Goal: Transaction & Acquisition: Purchase product/service

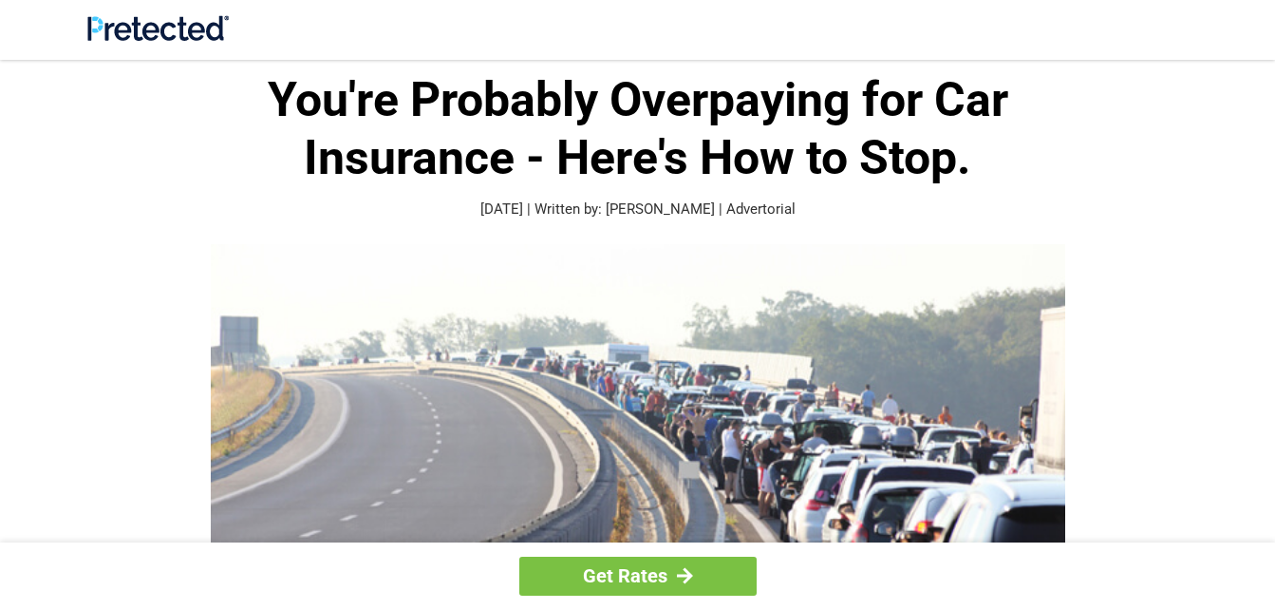
click at [1272, 13] on header at bounding box center [637, 30] width 1275 height 60
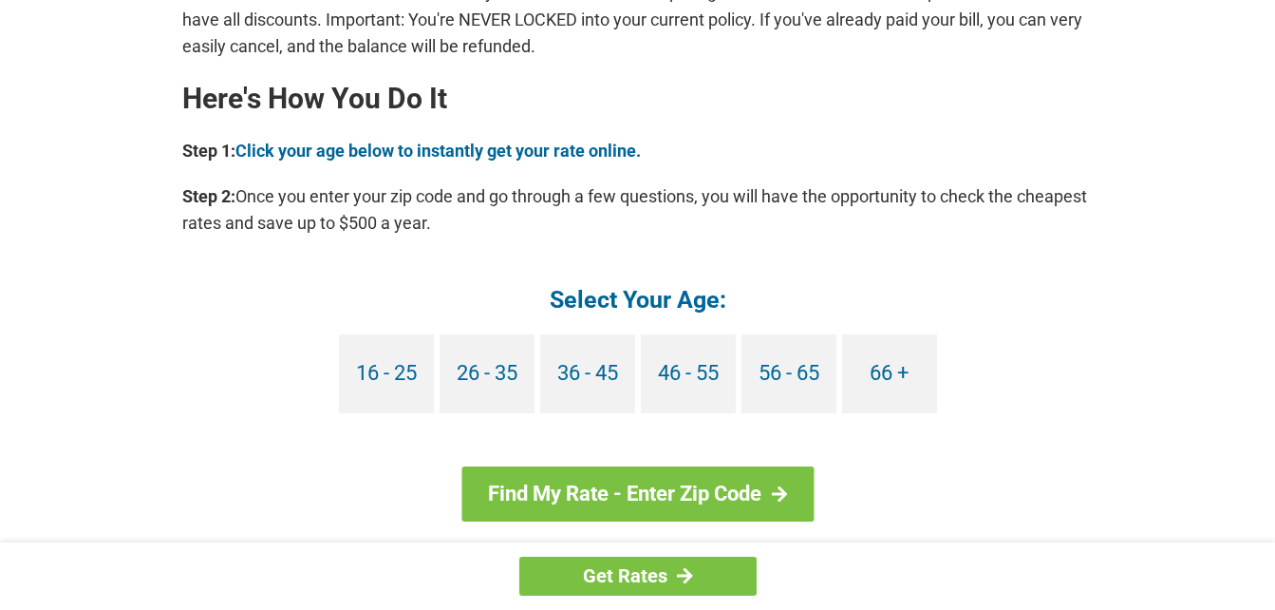
scroll to position [1709, 0]
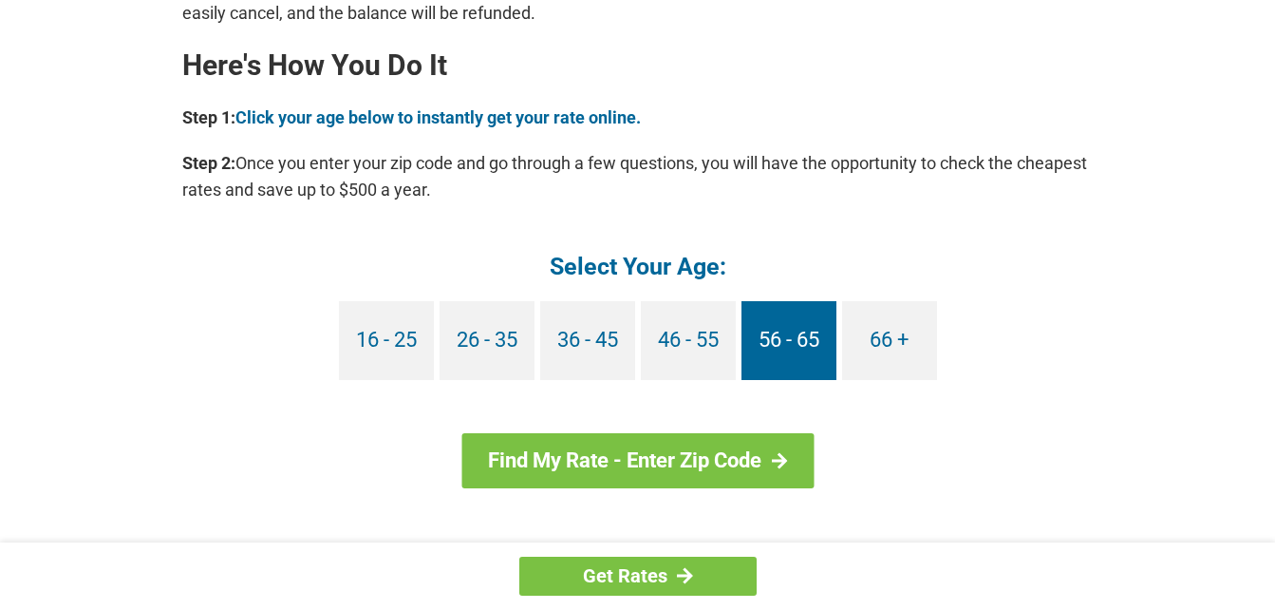
click at [811, 309] on link "56 - 65" at bounding box center [789, 340] width 95 height 79
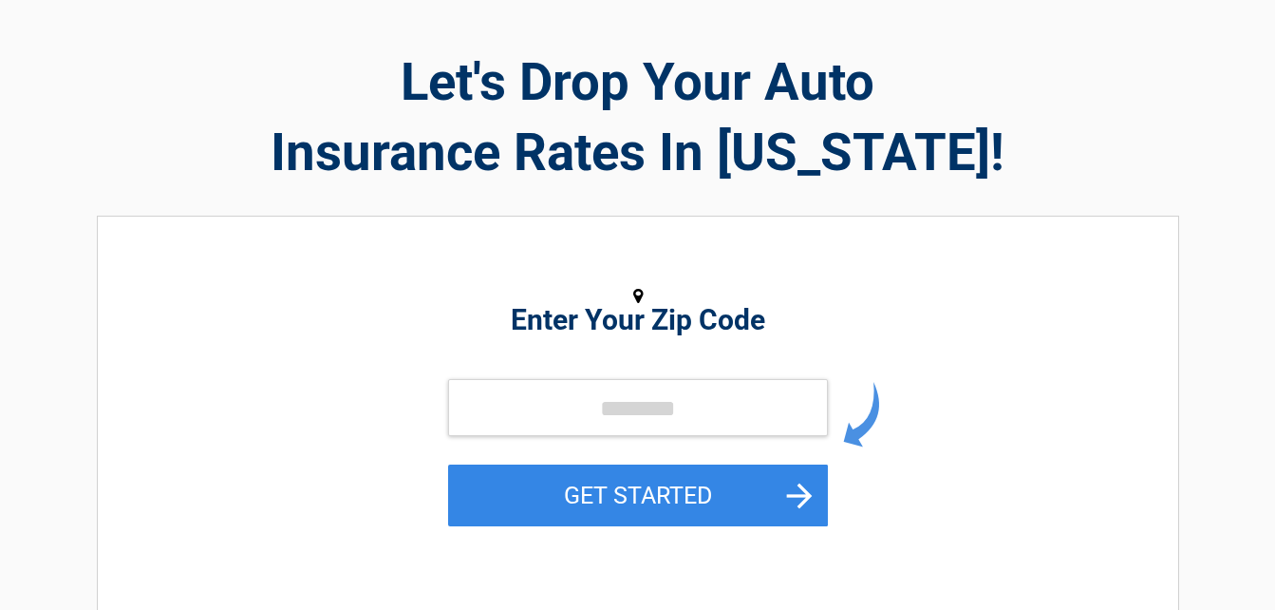
scroll to position [95, 0]
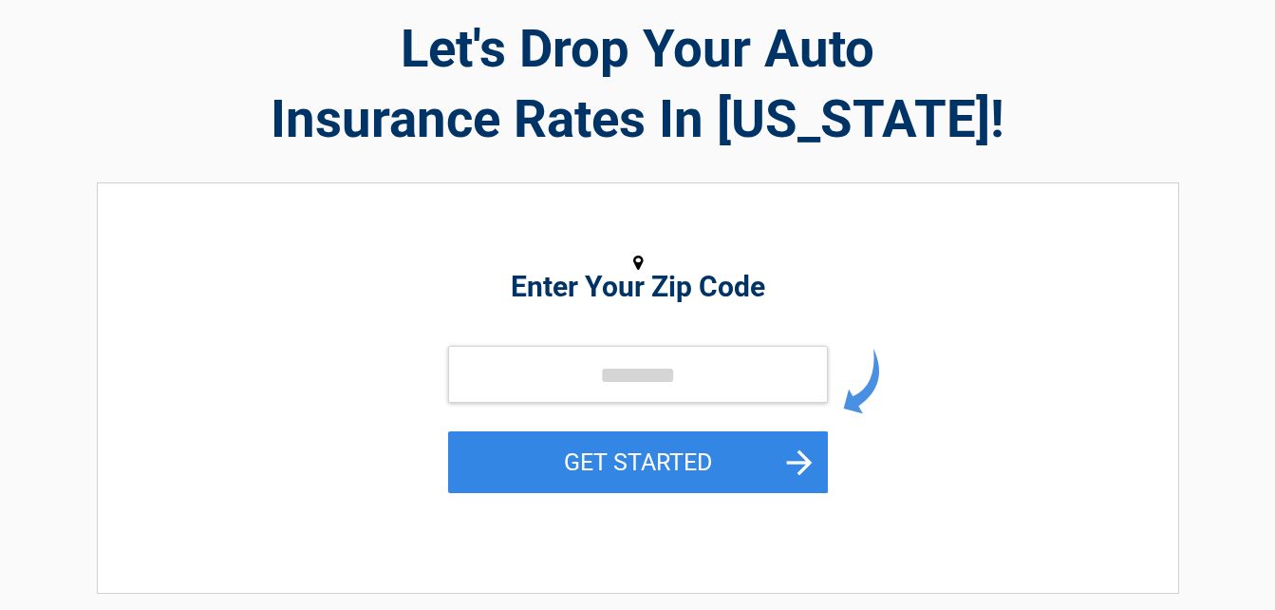
click at [522, 259] on figure at bounding box center [638, 263] width 872 height 26
click at [518, 298] on h2 "Enter Your Zip Code" at bounding box center [638, 286] width 872 height 23
click at [517, 284] on h2 "Enter Your Zip Code" at bounding box center [638, 286] width 872 height 23
click at [527, 340] on div "Enter Your Zip Code GET STARTED" at bounding box center [638, 378] width 872 height 352
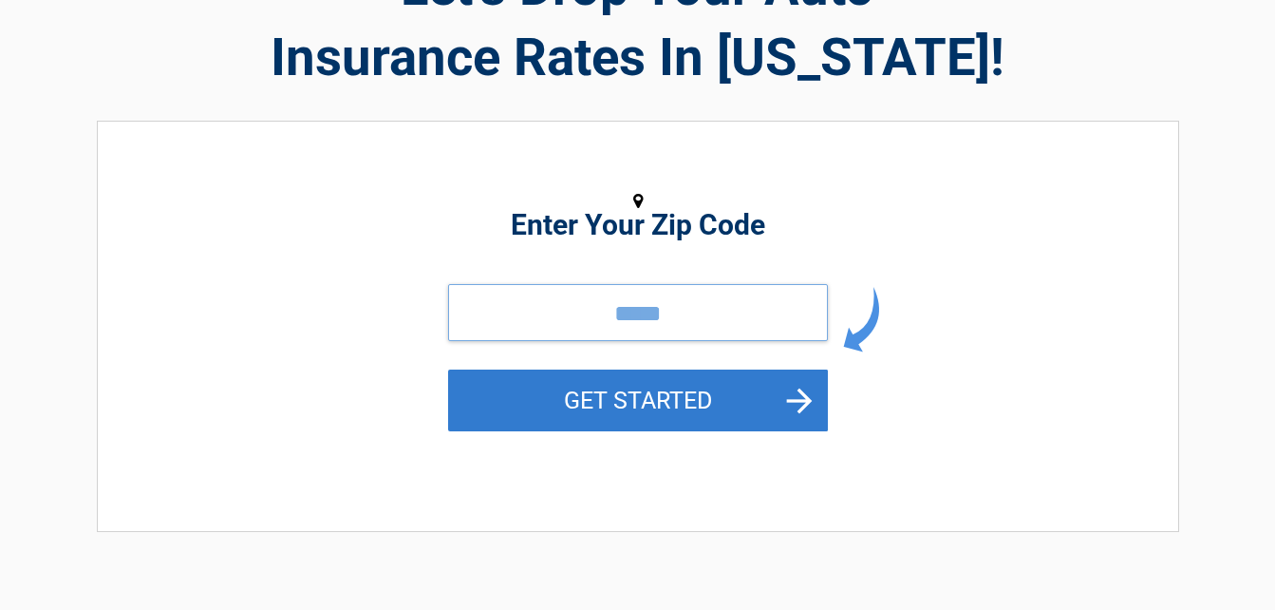
scroll to position [190, 0]
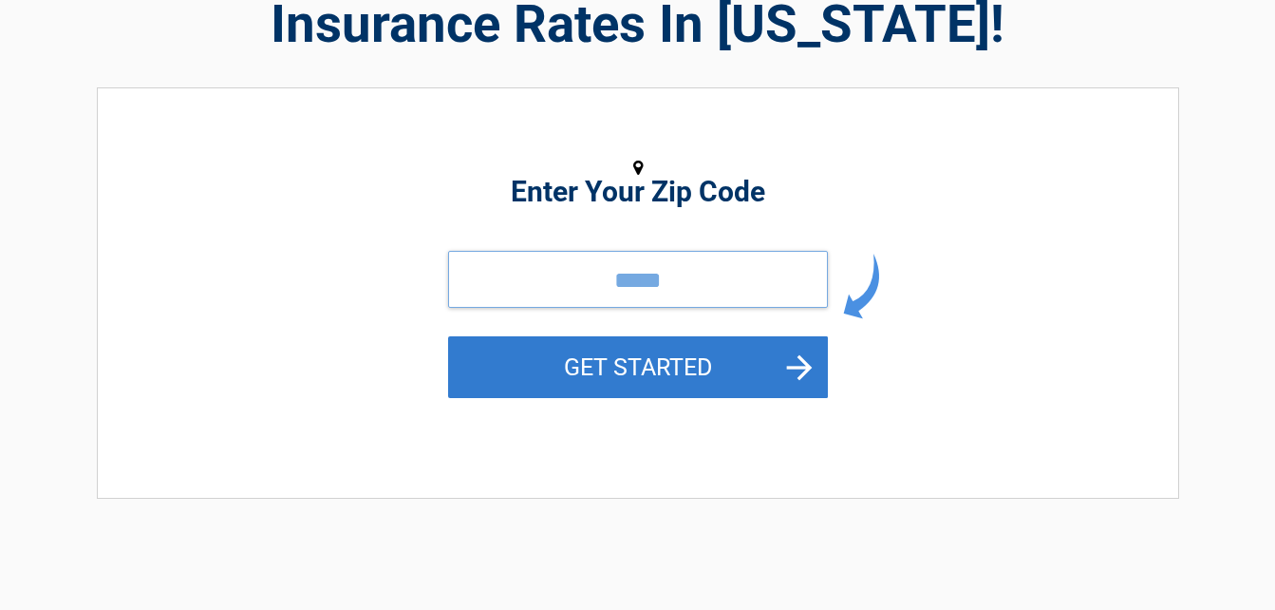
type input "*****"
click at [735, 382] on button "GET STARTED" at bounding box center [638, 367] width 380 height 62
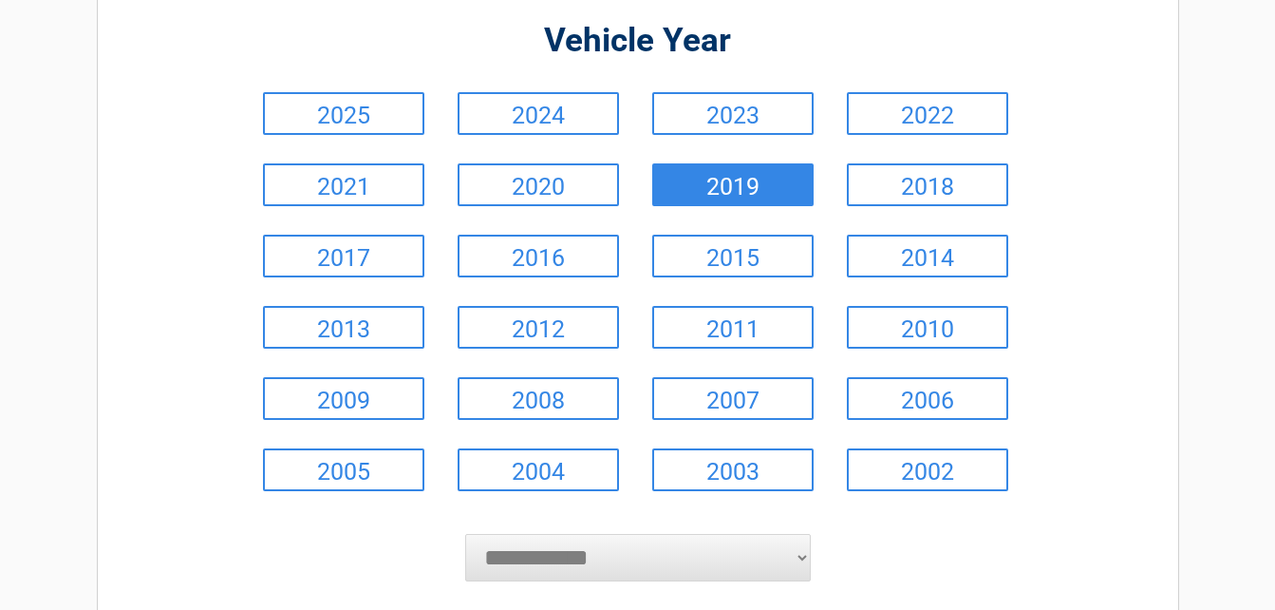
click at [728, 185] on link "2019" at bounding box center [732, 184] width 161 height 43
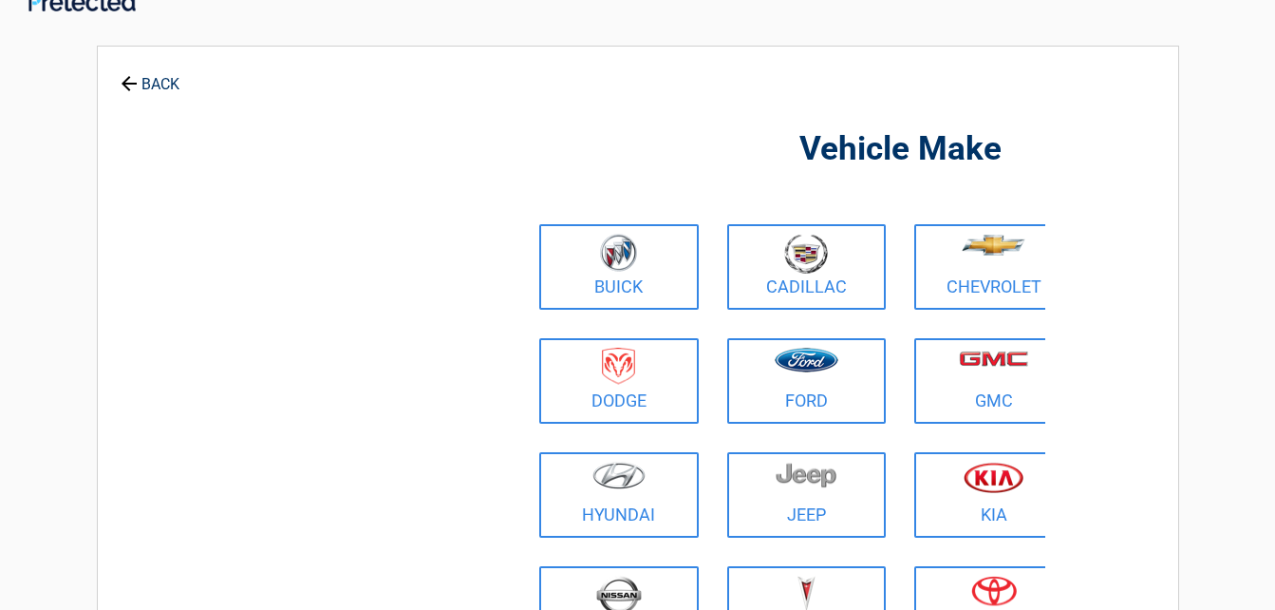
scroll to position [0, 0]
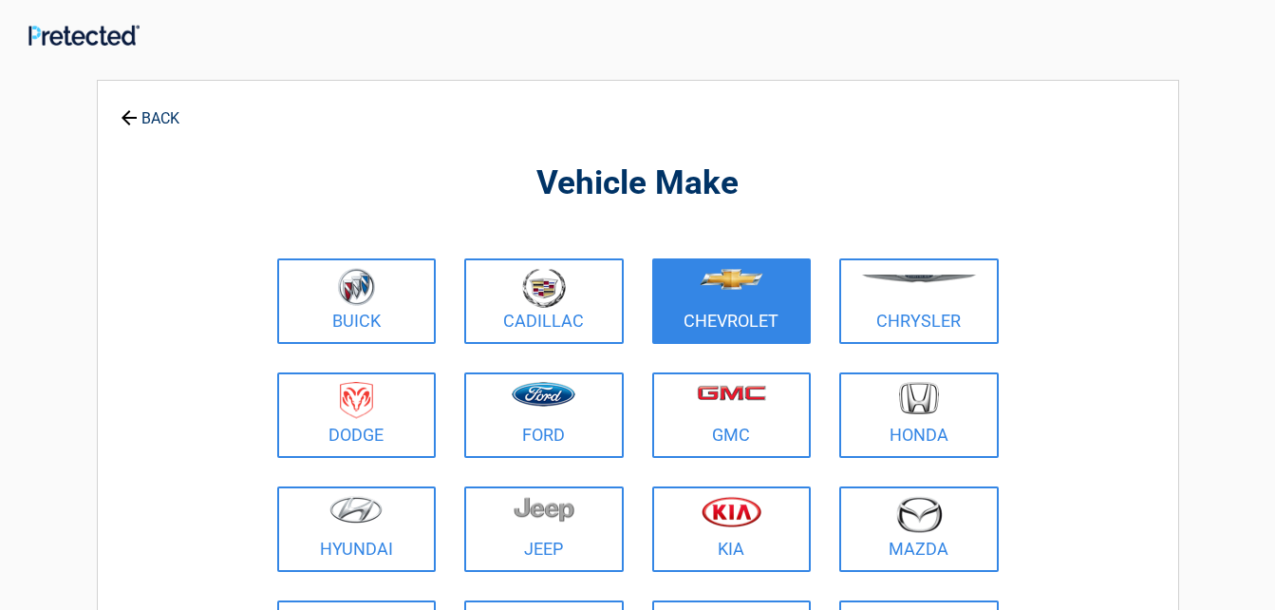
click at [742, 291] on figure at bounding box center [732, 289] width 137 height 43
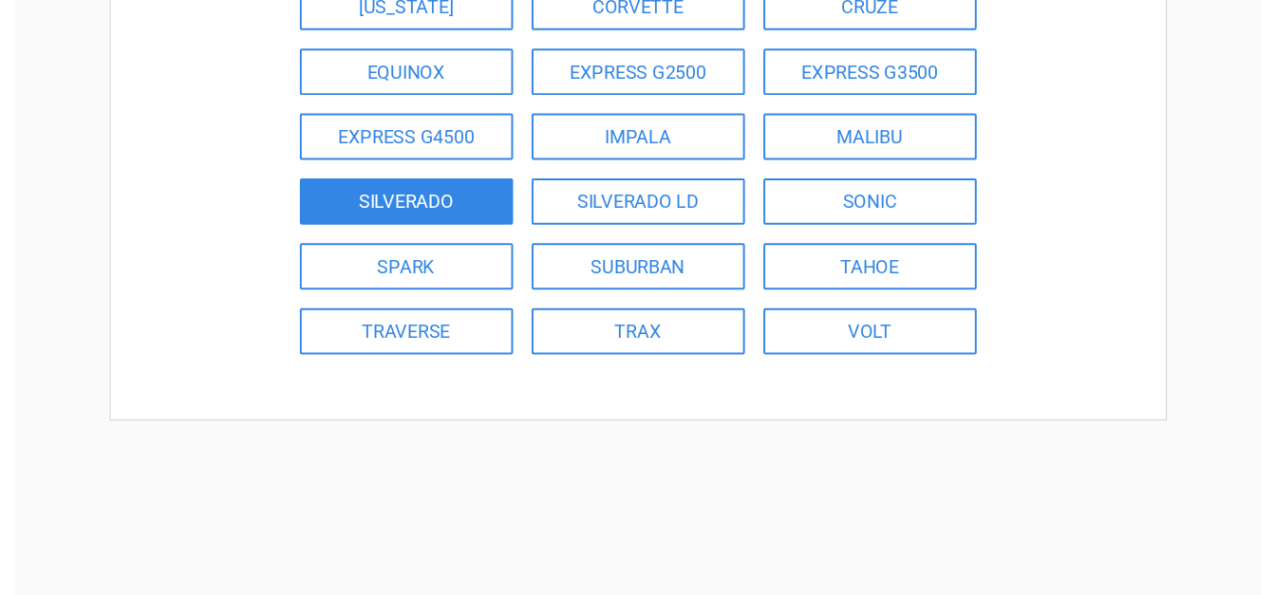
scroll to position [380, 0]
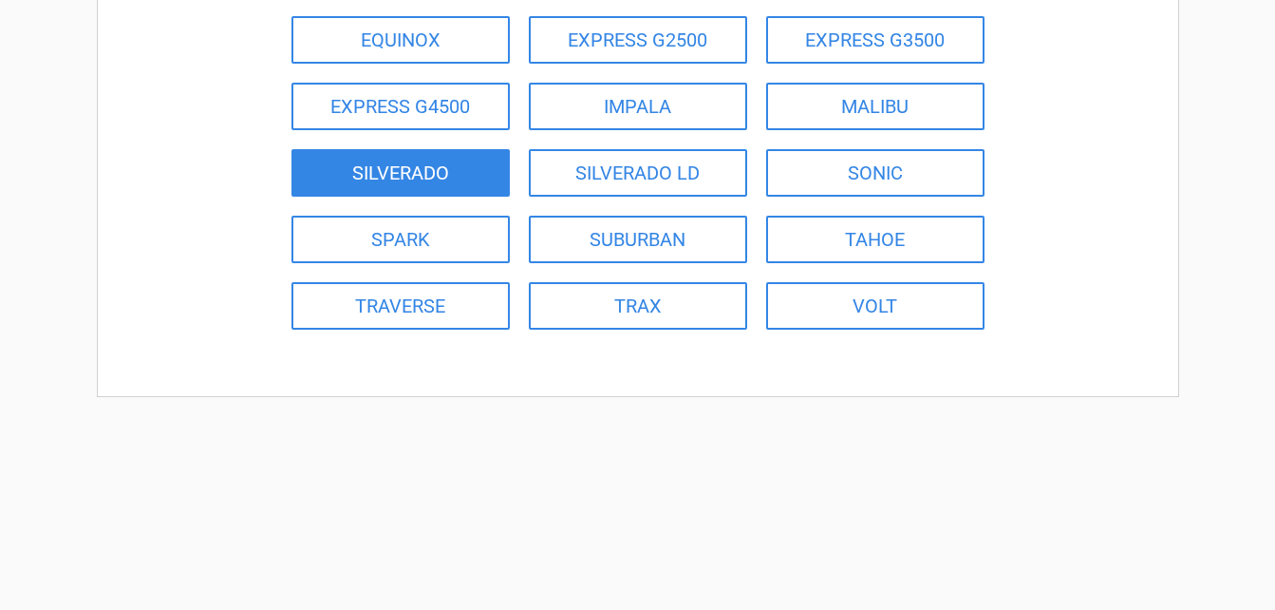
click at [442, 166] on link "SILVERADO" at bounding box center [400, 172] width 218 height 47
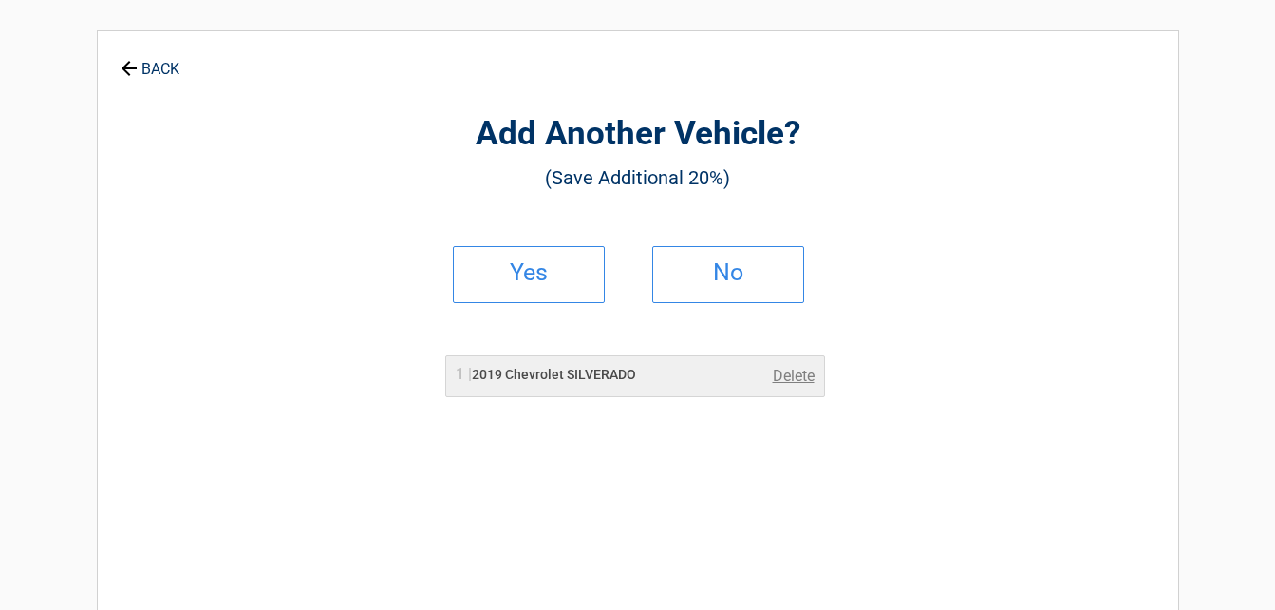
scroll to position [0, 0]
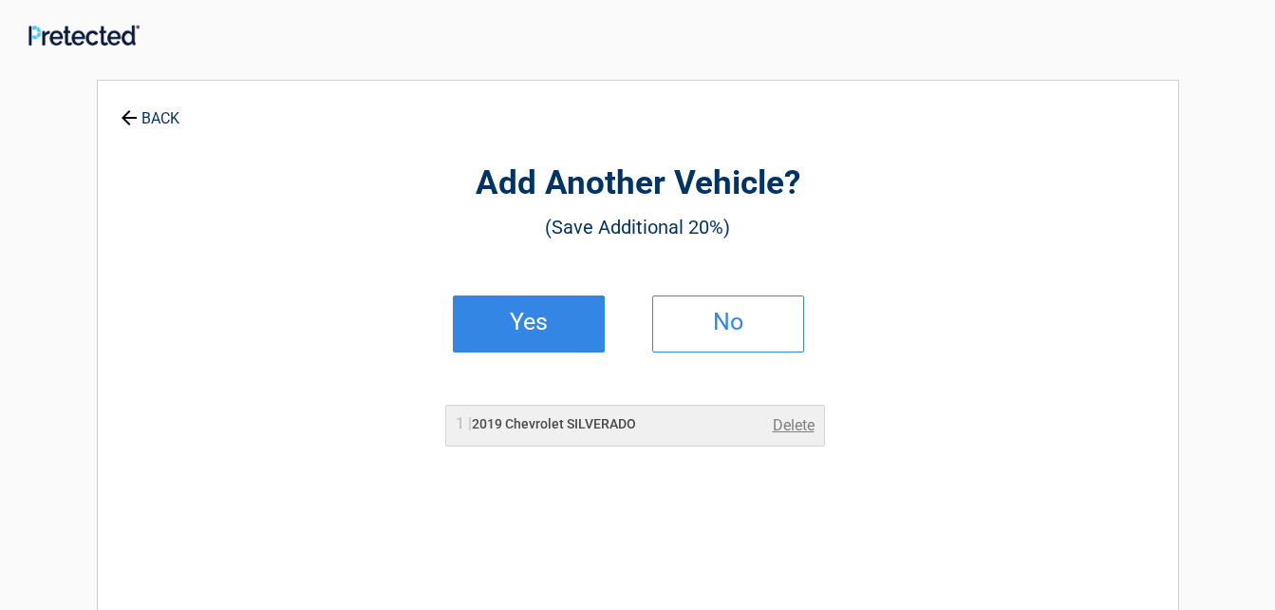
click at [513, 308] on link "Yes" at bounding box center [529, 323] width 152 height 57
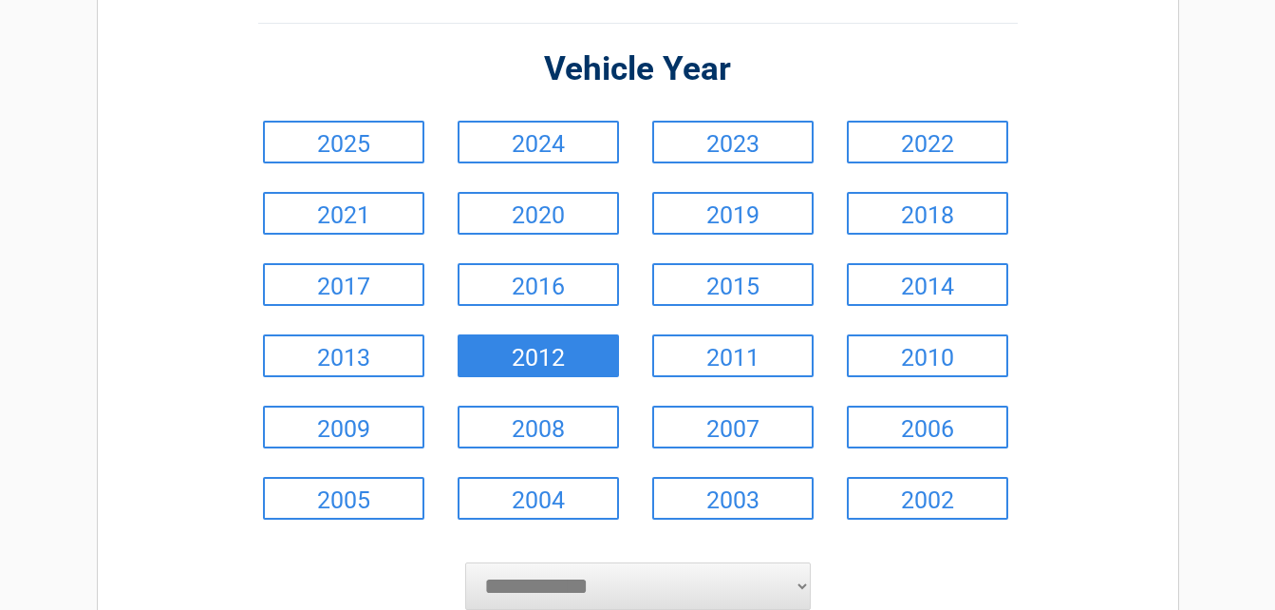
scroll to position [190, 0]
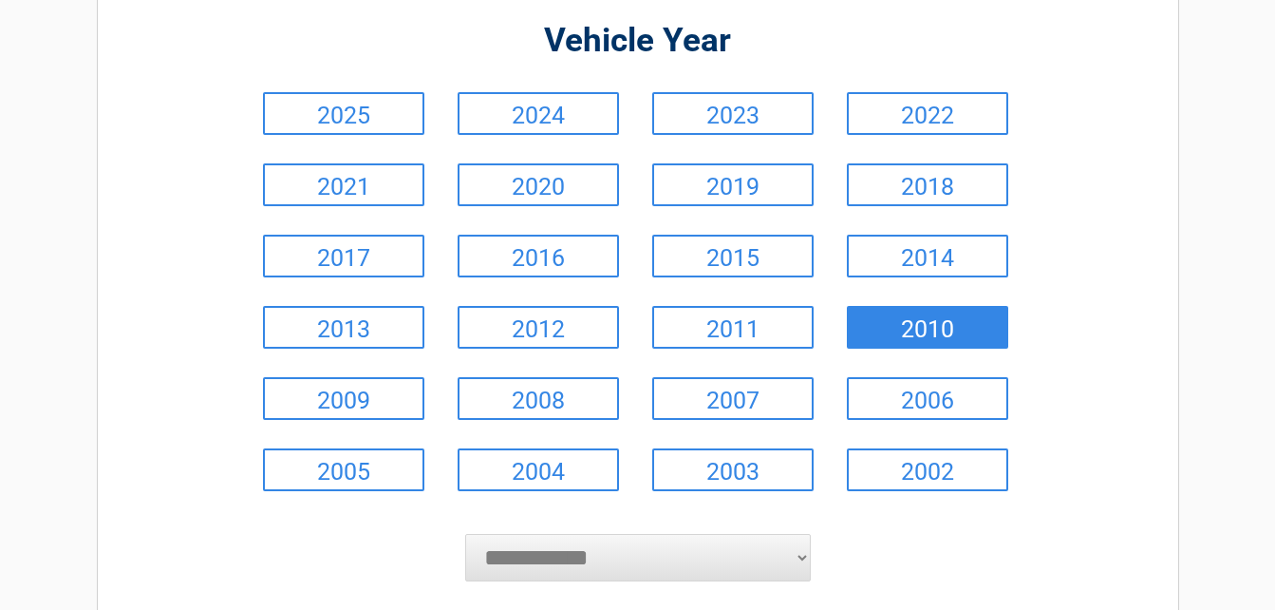
click at [883, 312] on link "2010" at bounding box center [927, 327] width 161 height 43
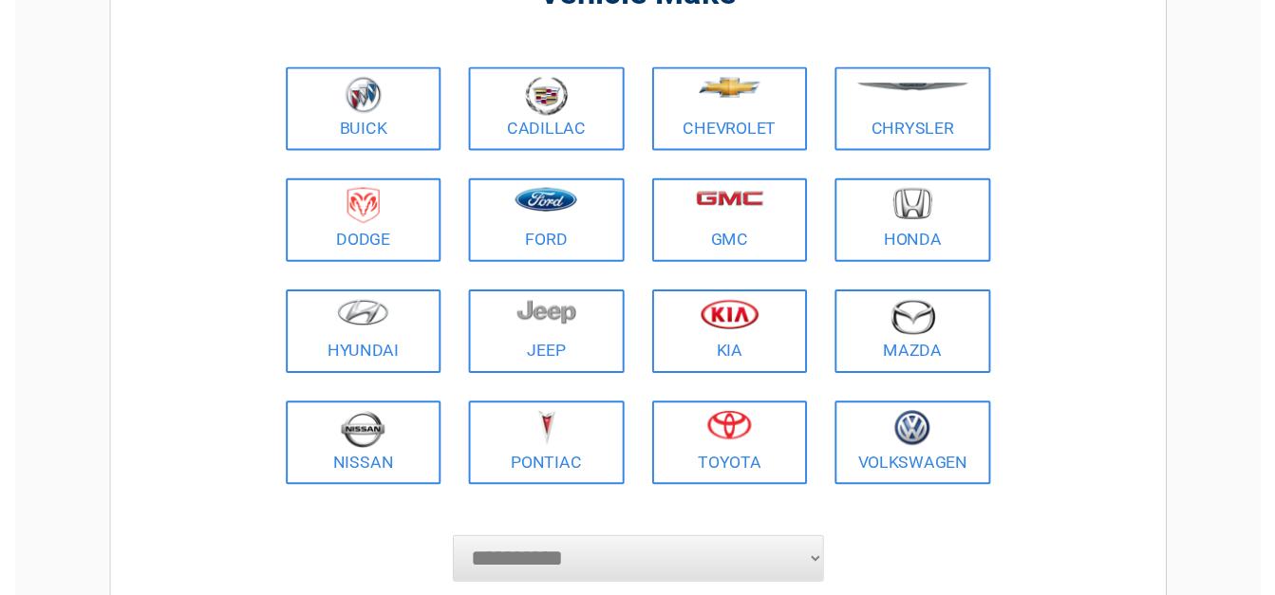
scroll to position [285, 0]
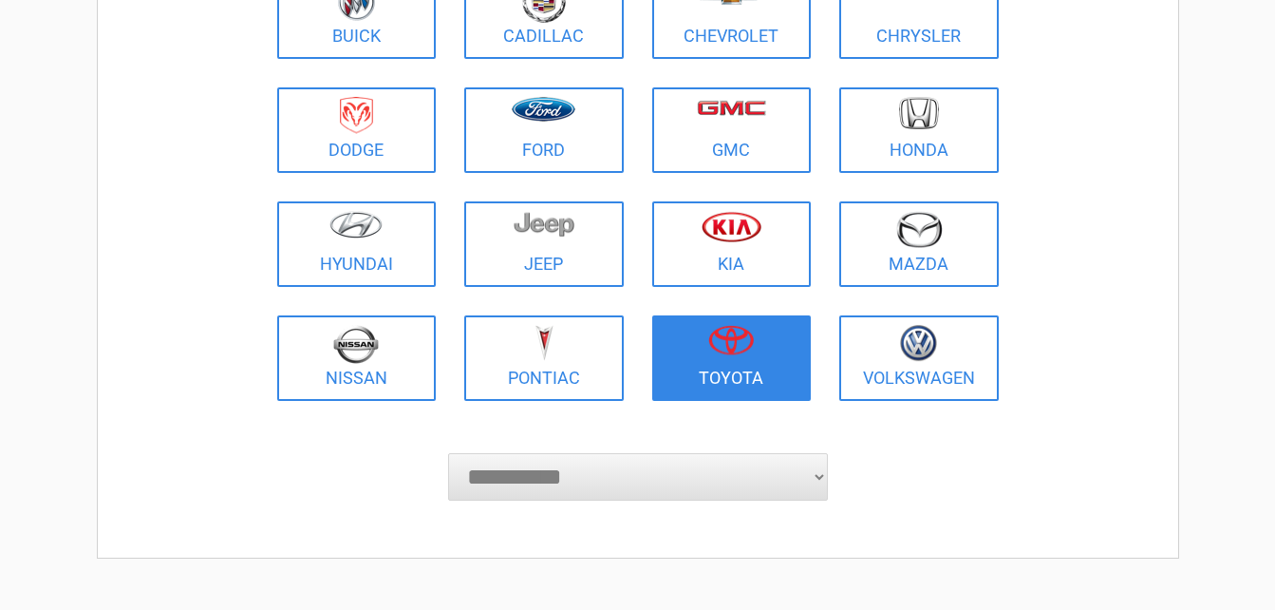
click at [693, 365] on link "Toyota" at bounding box center [732, 357] width 160 height 85
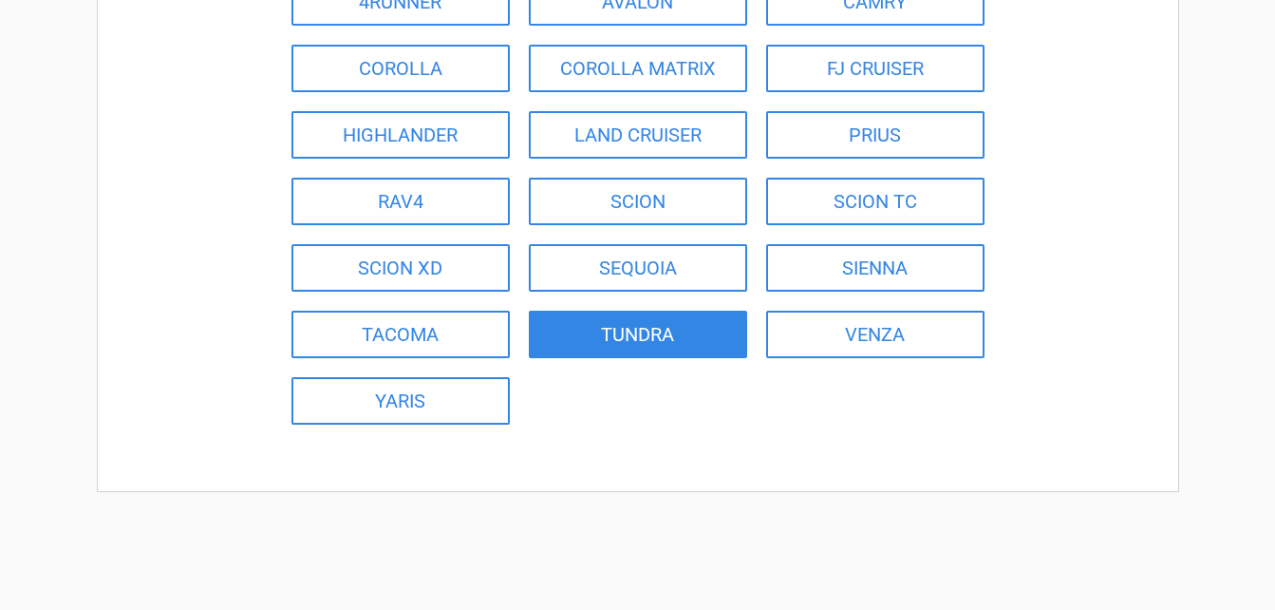
drag, startPoint x: 648, startPoint y: 320, endPoint x: 654, endPoint y: 312, distance: 10.1
click at [656, 310] on link "TUNDRA" at bounding box center [638, 333] width 218 height 47
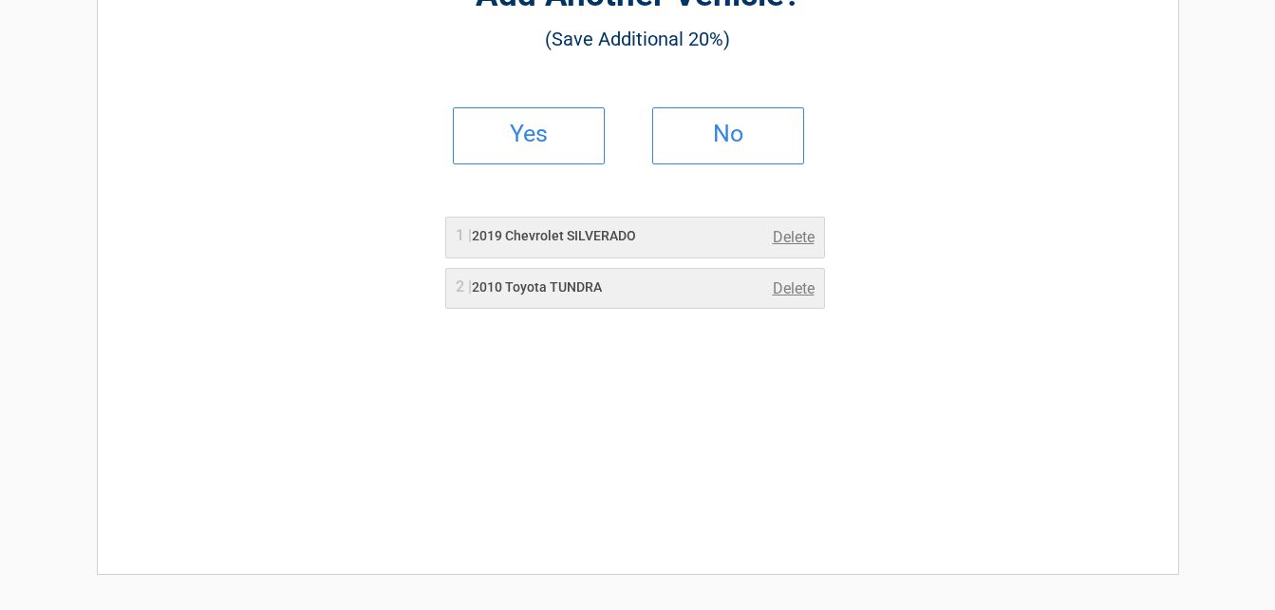
scroll to position [0, 0]
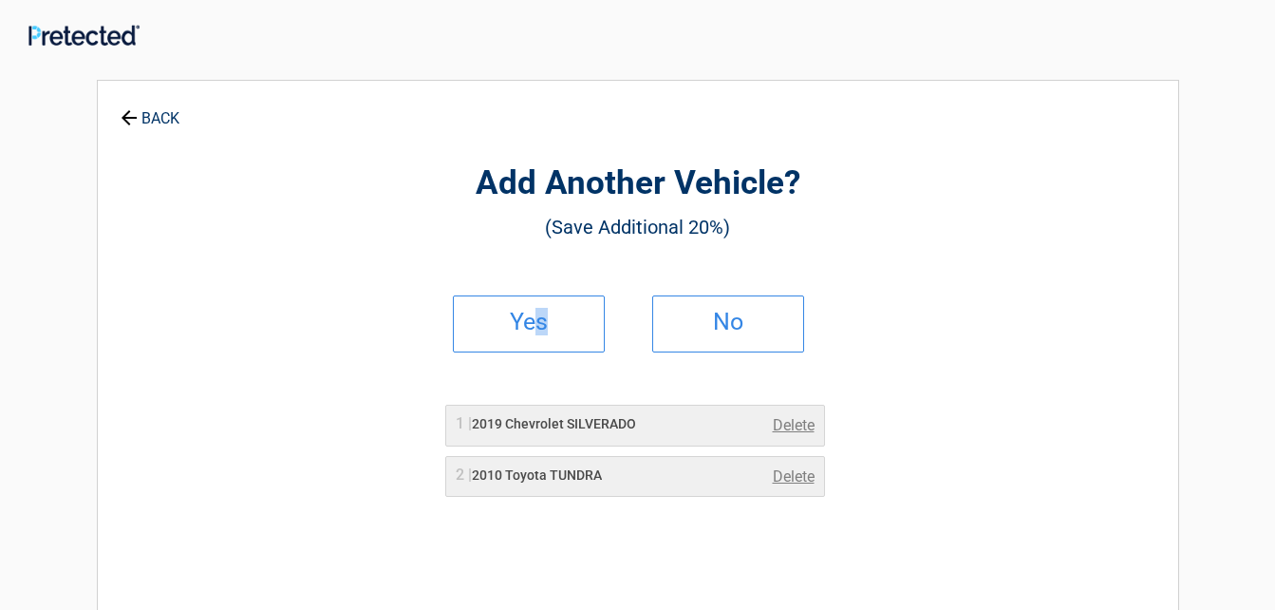
click at [552, 282] on li "Yes" at bounding box center [538, 323] width 199 height 85
drag, startPoint x: 552, startPoint y: 282, endPoint x: 519, endPoint y: 321, distance: 50.6
click at [519, 319] on h2 "Yes" at bounding box center [529, 321] width 112 height 13
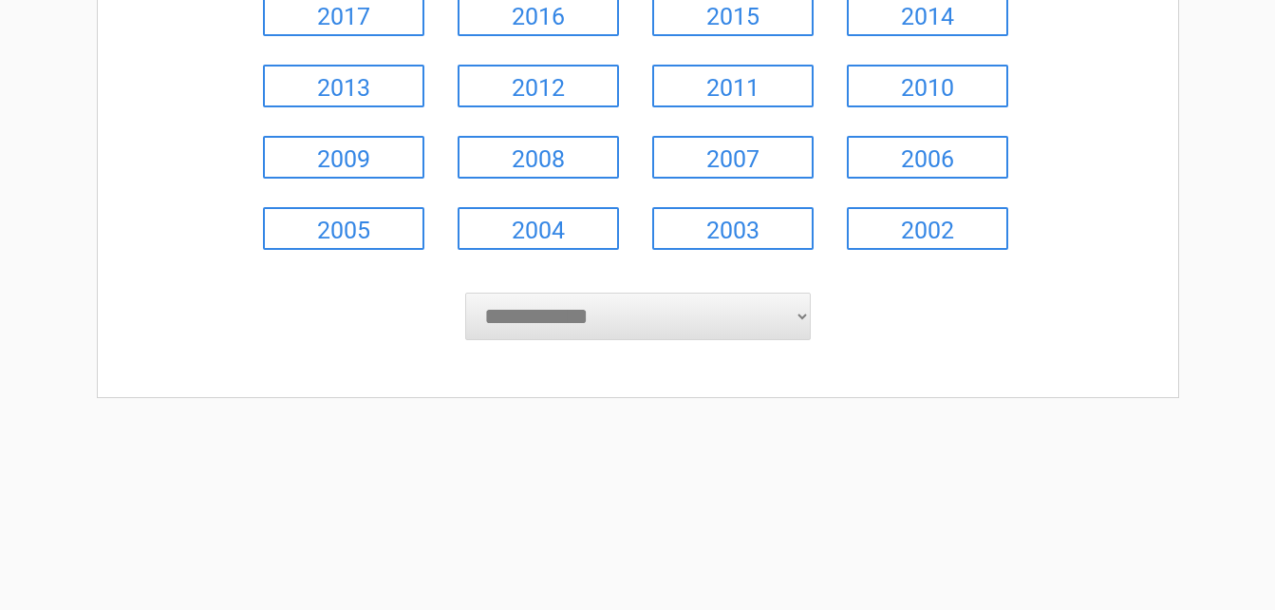
scroll to position [570, 0]
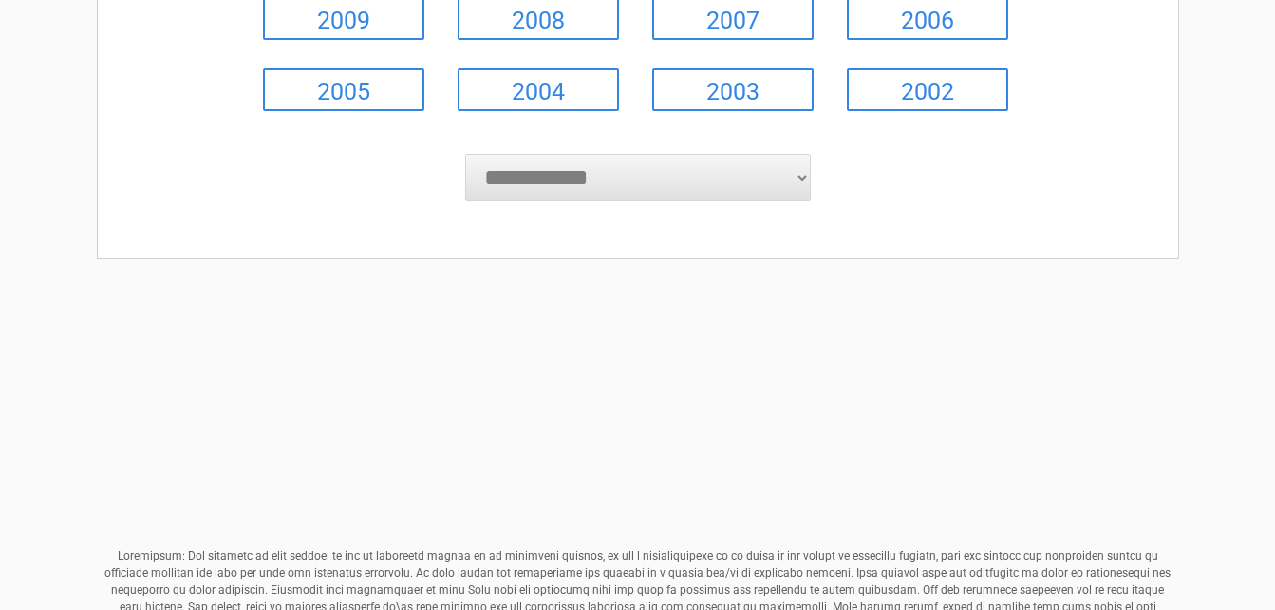
click at [800, 182] on select "**********" at bounding box center [638, 177] width 346 height 47
select select "****"
click at [465, 155] on select "**********" at bounding box center [638, 177] width 346 height 47
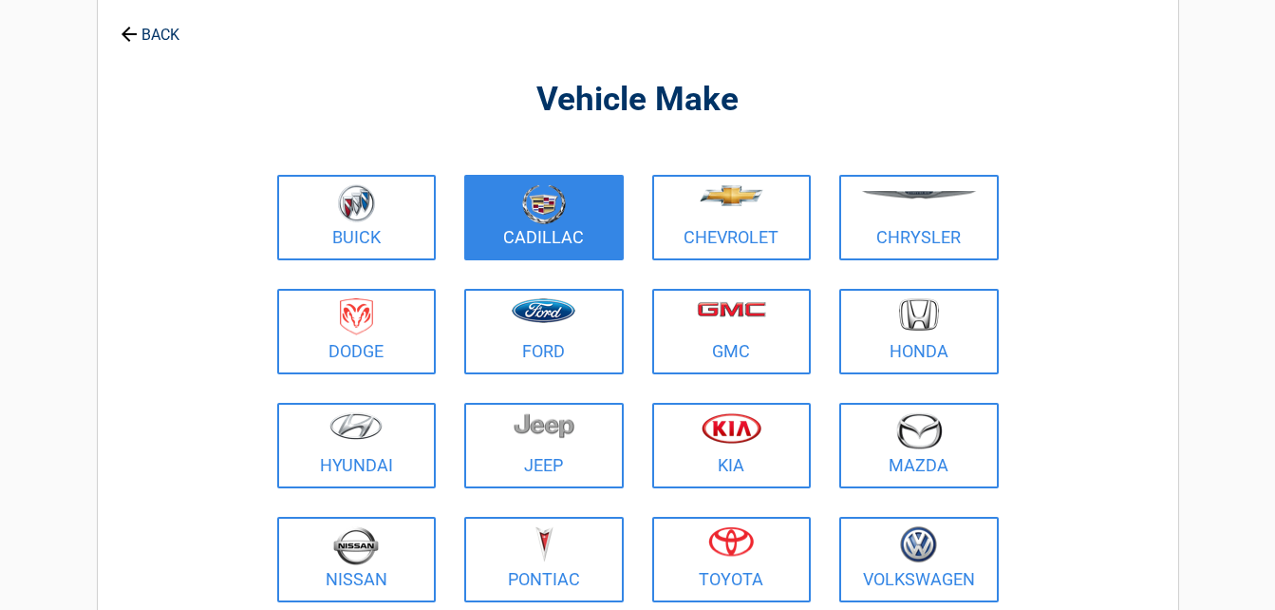
scroll to position [0, 0]
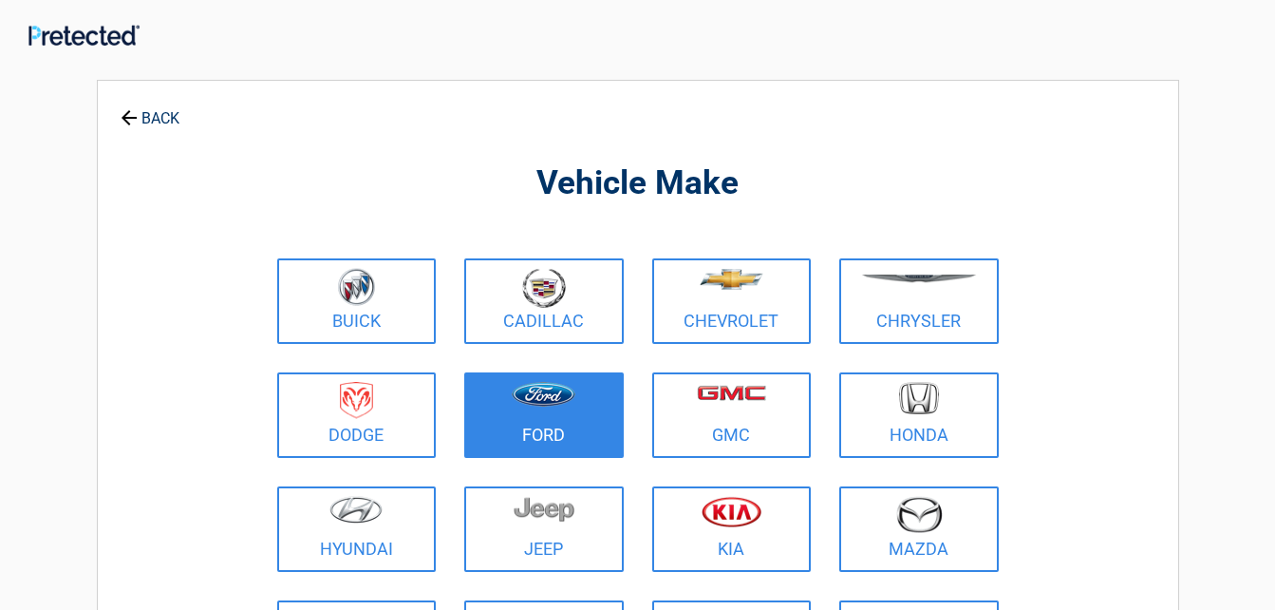
click at [573, 411] on figure at bounding box center [544, 403] width 137 height 43
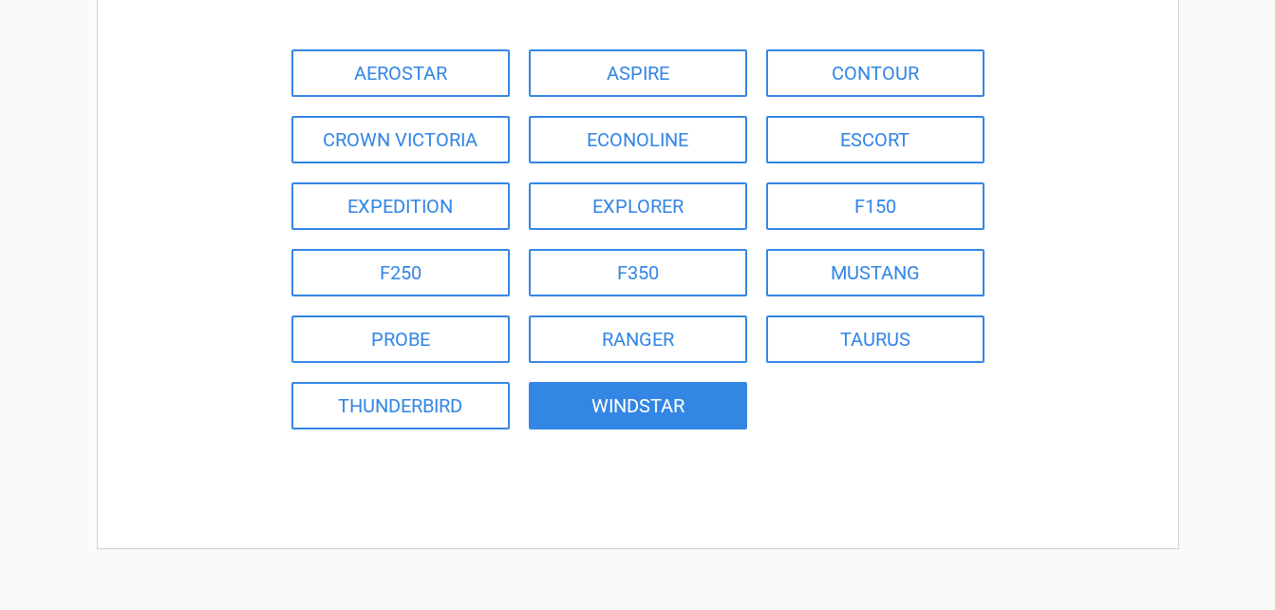
scroll to position [285, 0]
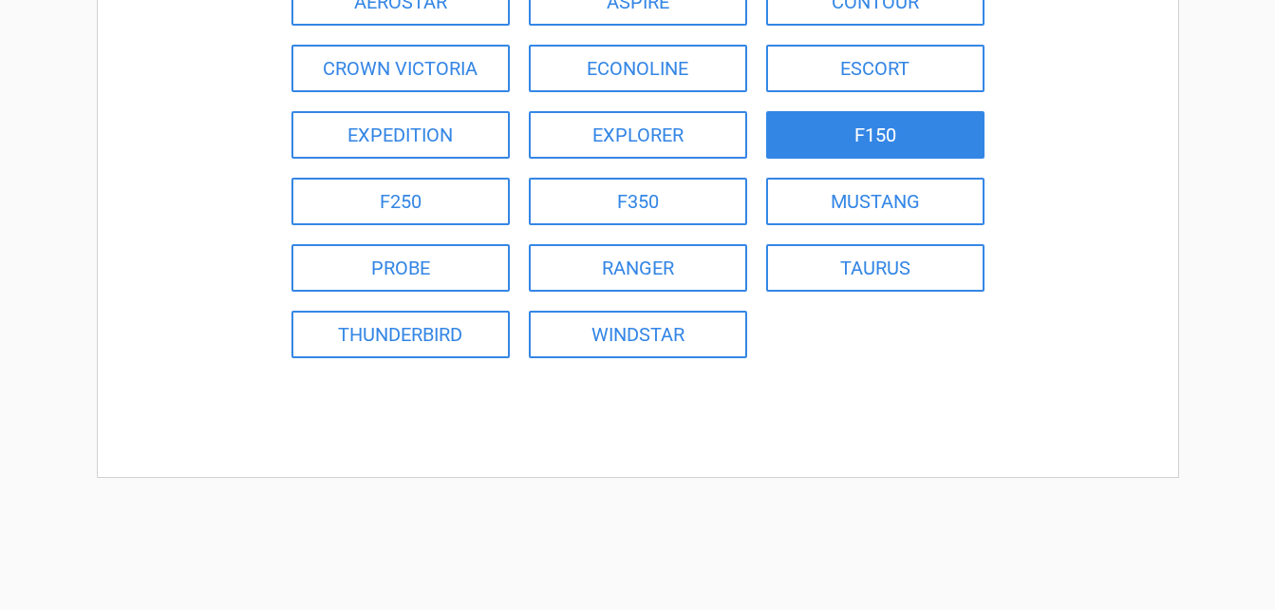
click at [878, 137] on link "F150" at bounding box center [875, 134] width 218 height 47
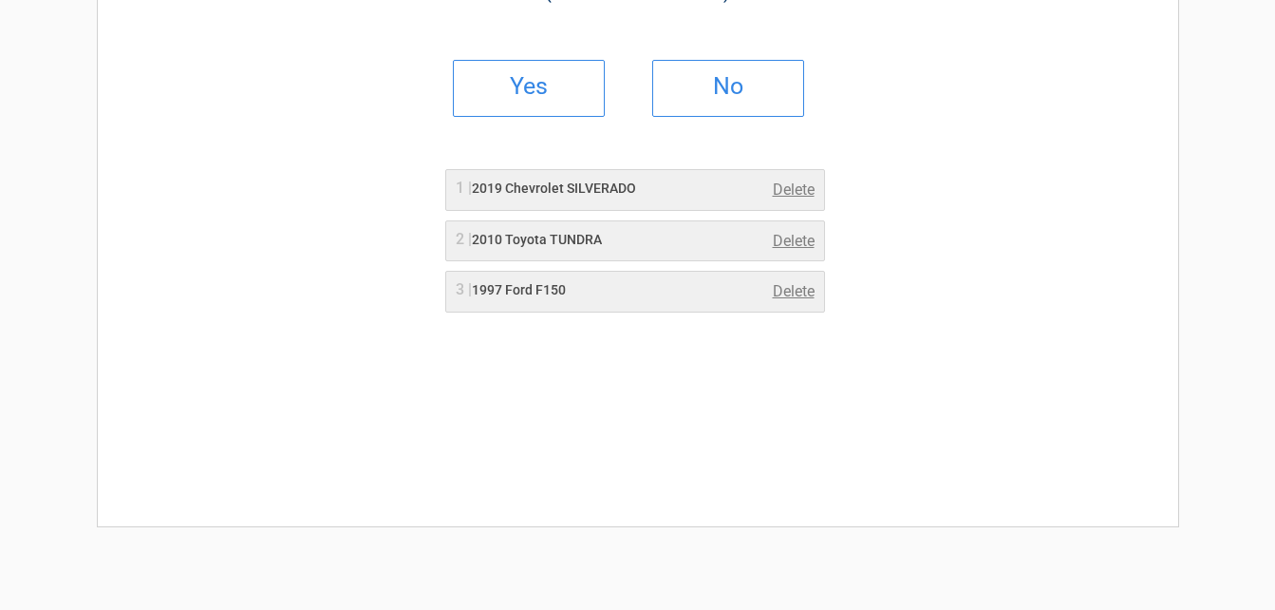
scroll to position [0, 0]
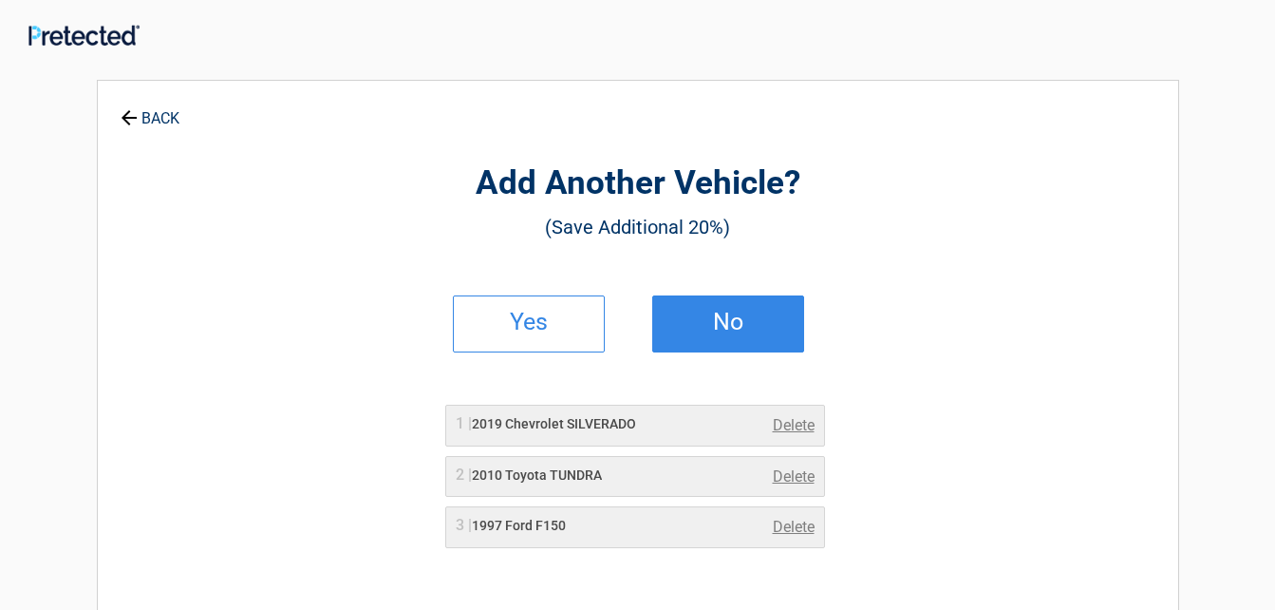
drag, startPoint x: 751, startPoint y: 280, endPoint x: 739, endPoint y: 316, distance: 38.1
click at [747, 298] on link "No" at bounding box center [728, 323] width 152 height 57
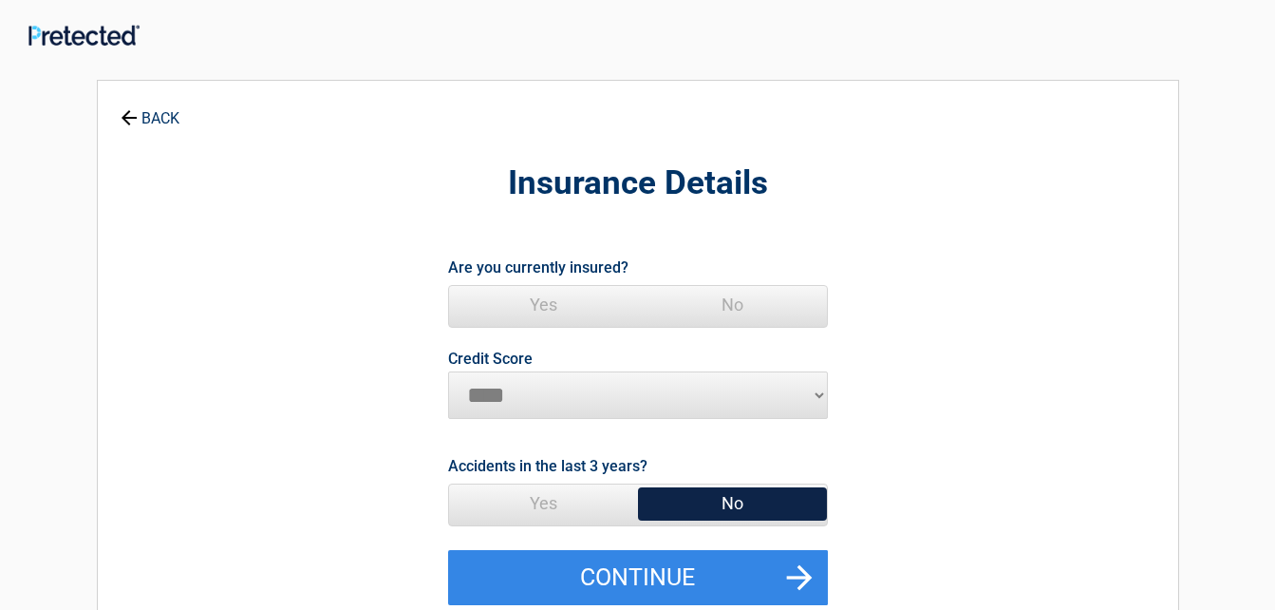
drag, startPoint x: 536, startPoint y: 306, endPoint x: 535, endPoint y: 316, distance: 10.5
click at [538, 303] on span "Yes" at bounding box center [543, 305] width 189 height 38
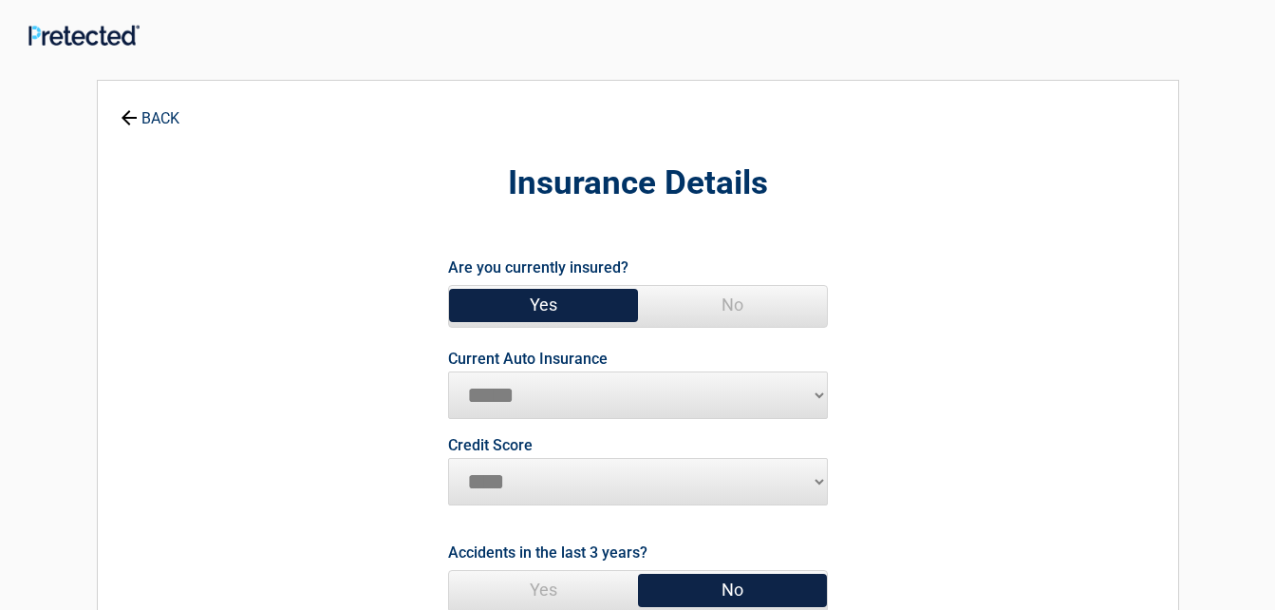
click at [534, 353] on label "Current Auto Insurance" at bounding box center [528, 358] width 160 height 15
click at [534, 371] on select "**********" at bounding box center [638, 394] width 380 height 47
select select "**********"
